Goal: Task Accomplishment & Management: Manage account settings

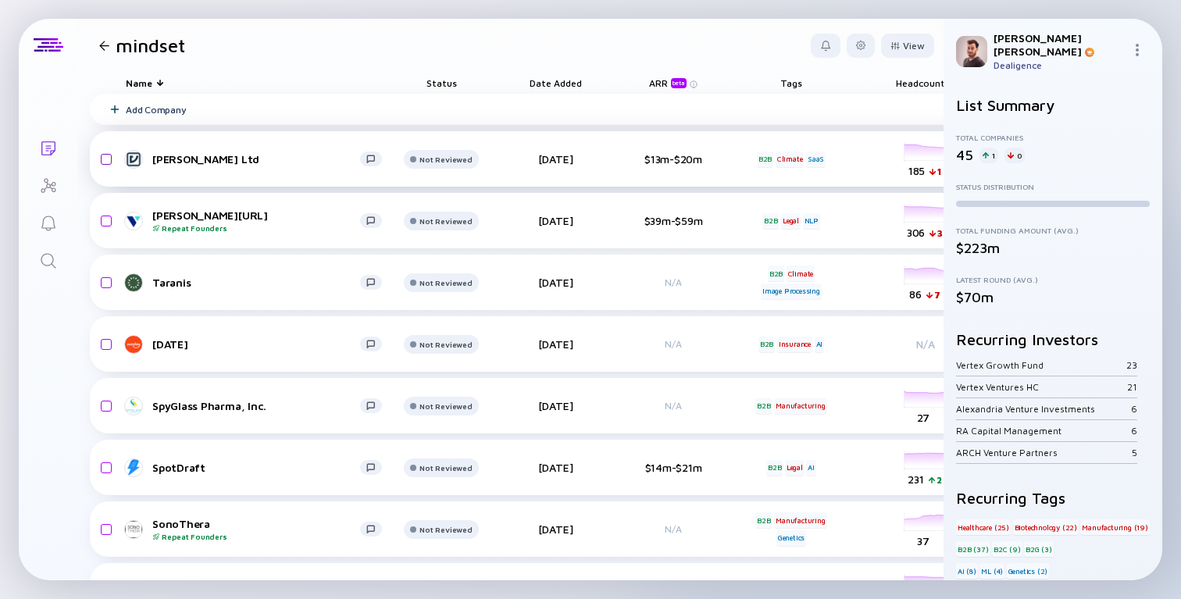
click at [109, 159] on input "checkbox" at bounding box center [104, 159] width 19 height 36
checkbox input "true"
click at [108, 161] on input "checkbox" at bounding box center [104, 159] width 19 height 36
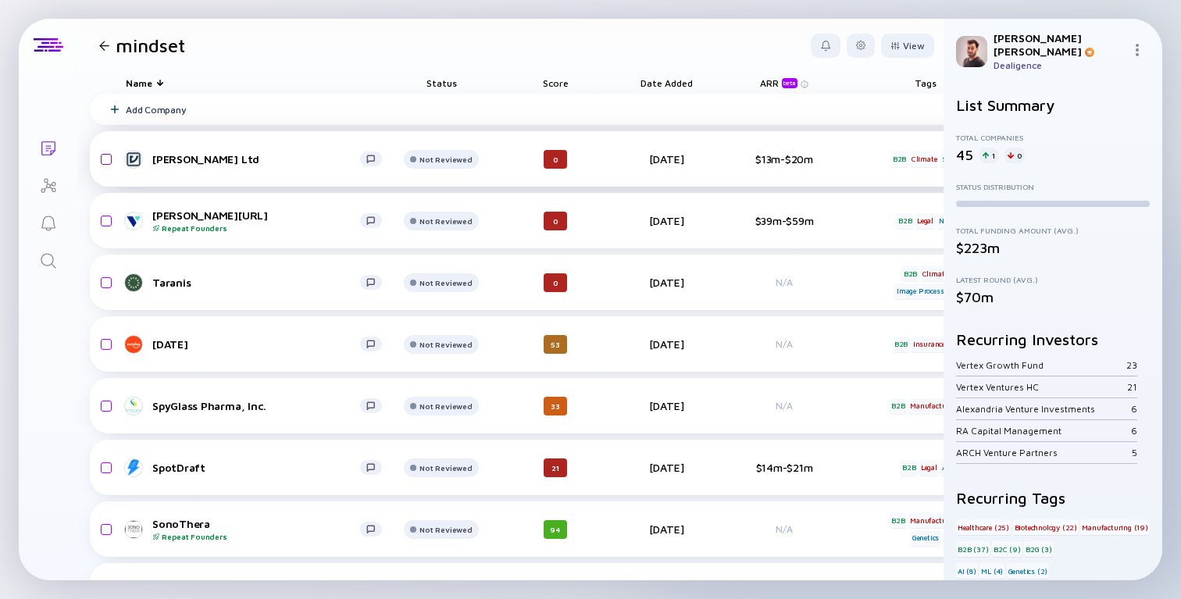
click at [108, 160] on input "checkbox" at bounding box center [104, 159] width 19 height 36
checkbox input "true"
click at [105, 222] on input "checkbox" at bounding box center [104, 221] width 19 height 36
checkbox input "false"
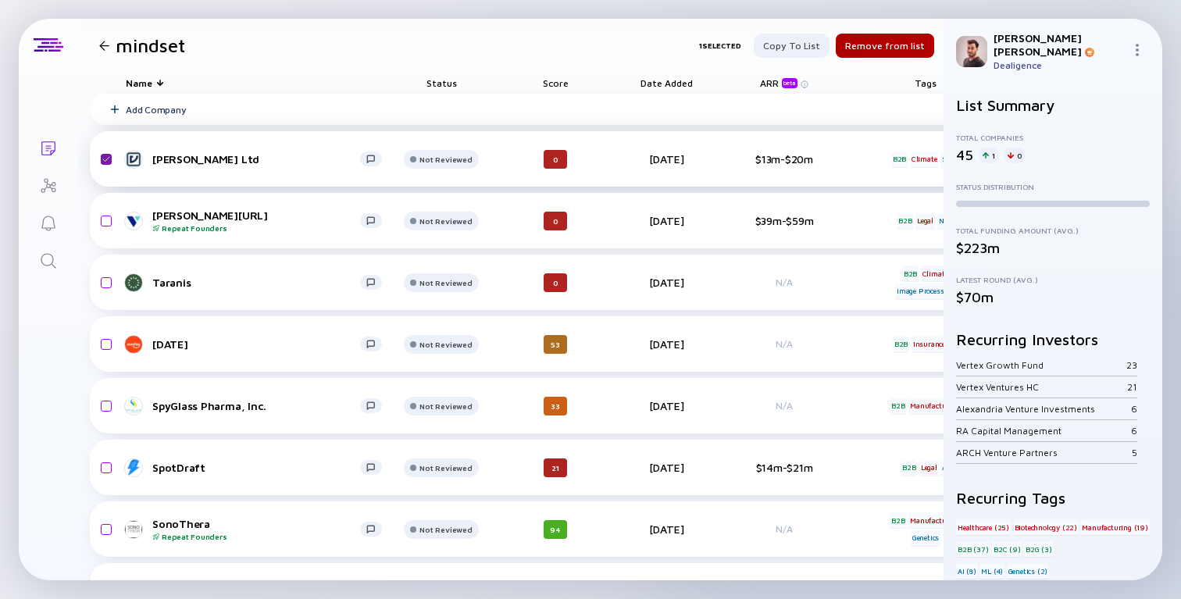
click at [107, 159] on input "checkbox" at bounding box center [104, 159] width 19 height 36
checkbox input "false"
